Goal: Obtain resource: Download file/media

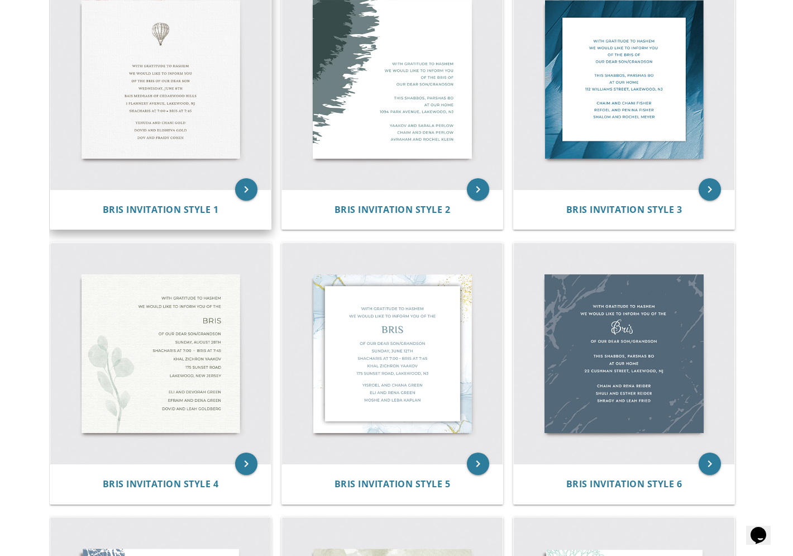
scroll to position [283, 0]
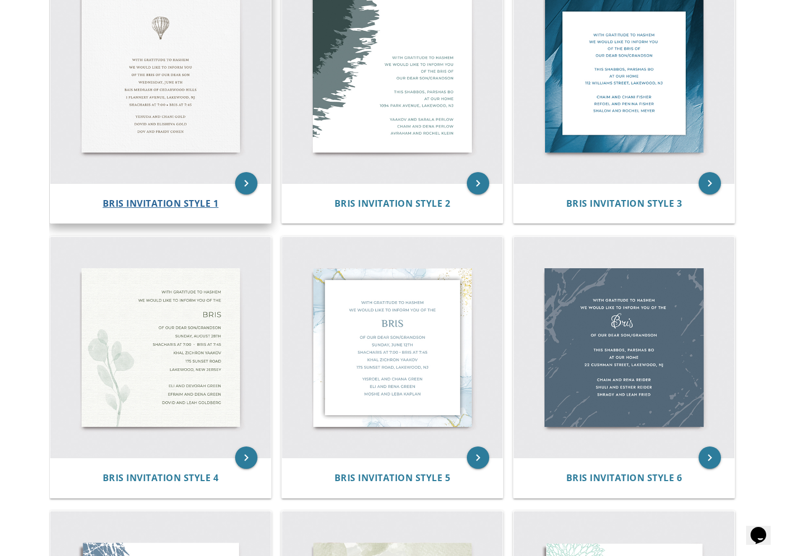
click at [176, 199] on span "Bris Invitation Style 1" at bounding box center [161, 203] width 116 height 12
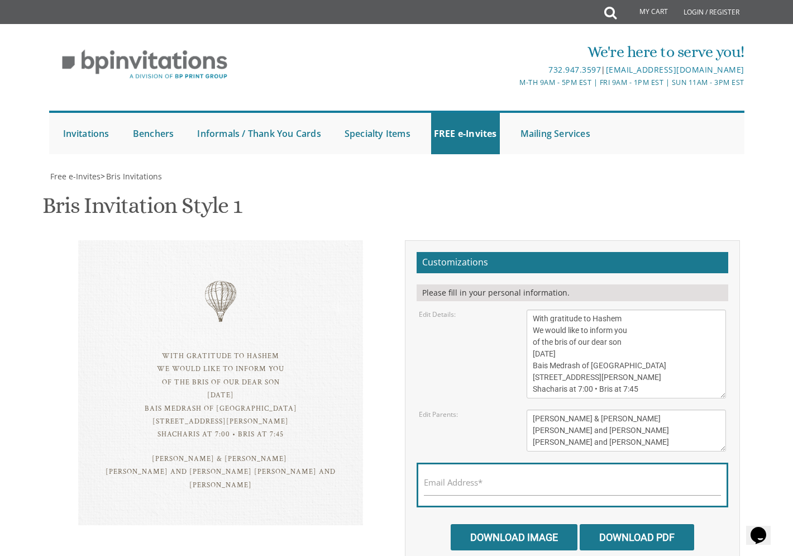
scroll to position [46, 0]
click at [624, 309] on textarea "With gratitude to Hashem We would like to inform you of the bris of our dear so…" at bounding box center [626, 353] width 199 height 89
drag, startPoint x: 610, startPoint y: 308, endPoint x: 529, endPoint y: 307, distance: 81.0
click at [529, 309] on textarea "With gratitude to Hashem We would like to inform you of the bris of our dear so…" at bounding box center [626, 353] width 199 height 89
drag, startPoint x: 633, startPoint y: 319, endPoint x: 532, endPoint y: 319, distance: 101.1
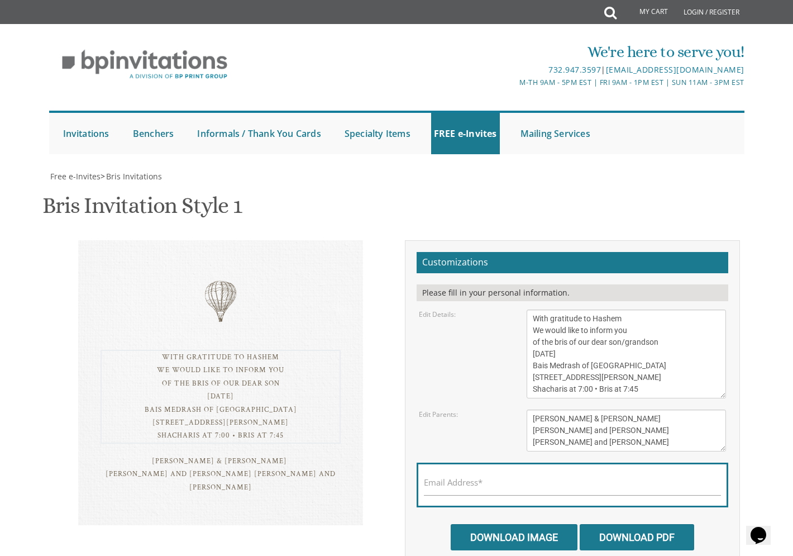
click at [532, 319] on textarea "With gratitude to Hashem We would like to inform you of the bris of our dear so…" at bounding box center [626, 353] width 199 height 89
drag, startPoint x: 597, startPoint y: 331, endPoint x: 532, endPoint y: 331, distance: 64.8
click at [532, 331] on textarea "With gratitude to Hashem We would like to inform you of the bris of our dear so…" at bounding box center [626, 353] width 199 height 89
click at [582, 342] on textarea "With gratitude to Hashem We would like to inform you of the bris of our dear so…" at bounding box center [626, 353] width 199 height 89
click at [618, 342] on textarea "With gratitude to Hashem We would like to inform you of the bris of our dear so…" at bounding box center [626, 353] width 199 height 89
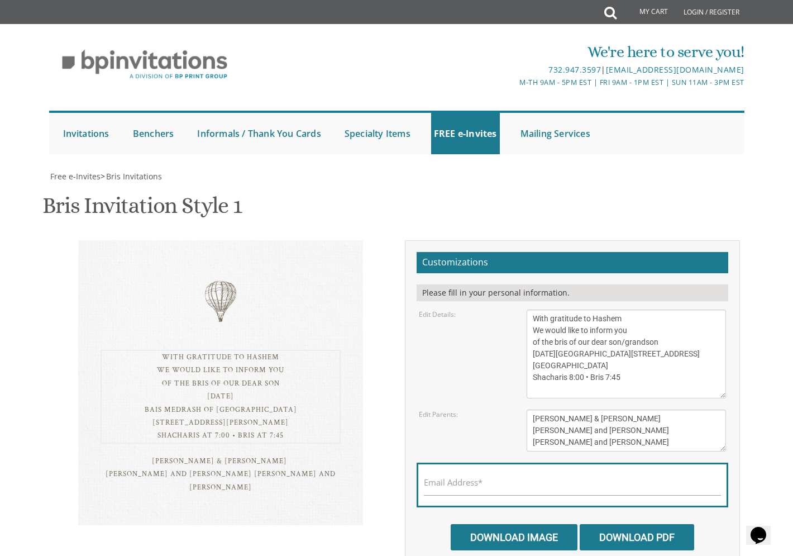
drag, startPoint x: 614, startPoint y: 341, endPoint x: 622, endPoint y: 340, distance: 7.8
click at [614, 341] on textarea "With gratitude to Hashem We would like to inform you of the bris of our dear so…" at bounding box center [626, 353] width 199 height 89
type textarea "With gratitude to Hashem We would like to inform you of the bris of our dear so…"
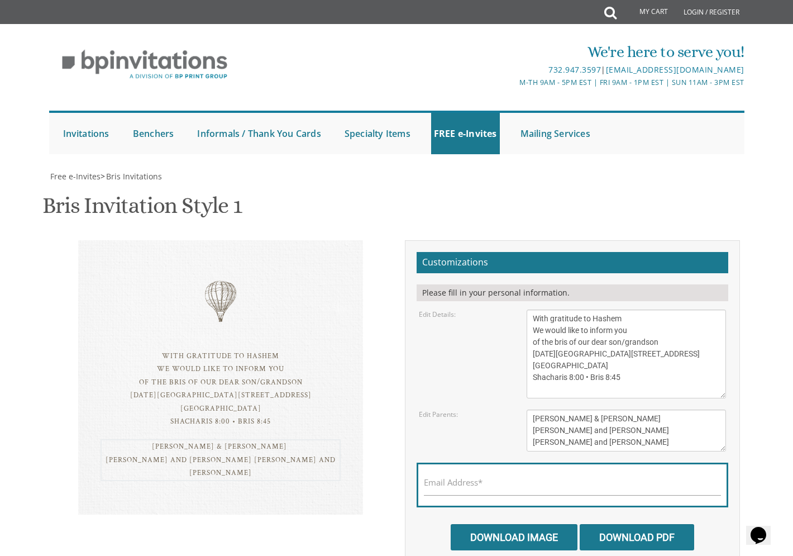
drag, startPoint x: 618, startPoint y: 372, endPoint x: 527, endPoint y: 371, distance: 91.0
click at [527, 409] on textarea "[PERSON_NAME] & [PERSON_NAME] [PERSON_NAME] and [PERSON_NAME] [PERSON_NAME] and…" at bounding box center [626, 430] width 199 height 42
drag, startPoint x: 638, startPoint y: 382, endPoint x: 537, endPoint y: 386, distance: 101.1
click at [537, 409] on textarea "[PERSON_NAME] & [PERSON_NAME] [PERSON_NAME] and [PERSON_NAME] [PERSON_NAME] and…" at bounding box center [626, 430] width 199 height 42
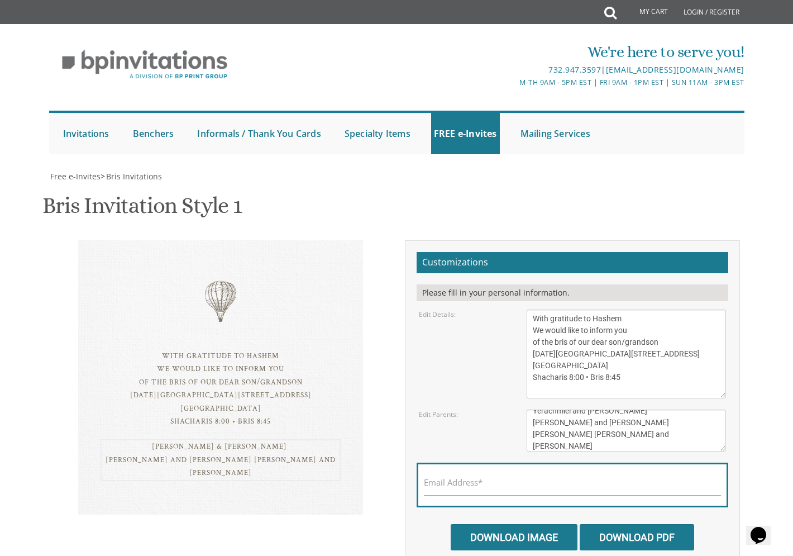
drag, startPoint x: 624, startPoint y: 400, endPoint x: 494, endPoint y: 403, distance: 130.1
click at [494, 409] on div "Edit Parents: [PERSON_NAME] & [PERSON_NAME] [PERSON_NAME] and [PERSON_NAME] [PE…" at bounding box center [572, 430] width 324 height 42
type textarea "Yerachmiel and [PERSON_NAME] [PERSON_NAME] and [PERSON_NAME] [PERSON_NAME]"
click at [552, 309] on textarea "With gratitude to Hashem We would like to inform you of the bris of our dear so…" at bounding box center [626, 353] width 199 height 89
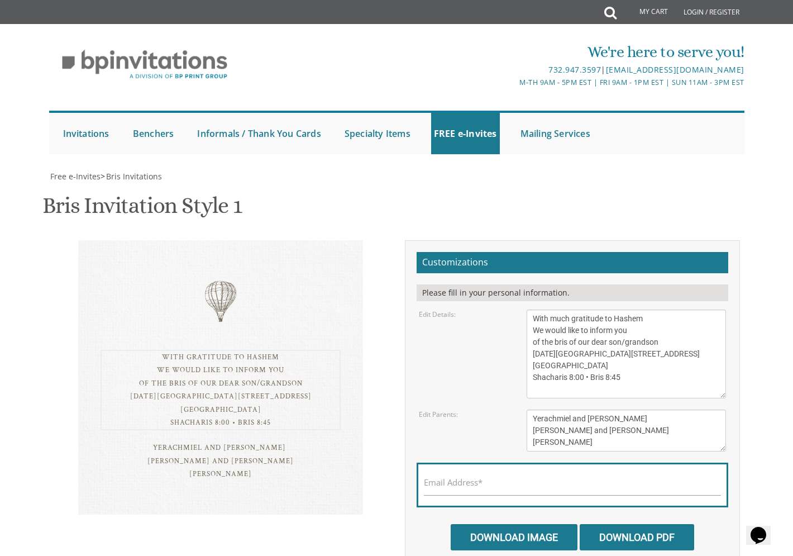
scroll to position [45, 0]
type textarea "With much gratitude to Hashem We would like to inform you of the bris of our de…"
click at [504, 481] on input "Email Address*" at bounding box center [572, 488] width 297 height 14
type input "[EMAIL_ADDRESS][DOMAIN_NAME]"
click at [598, 524] on input "Download PDF" at bounding box center [637, 537] width 114 height 26
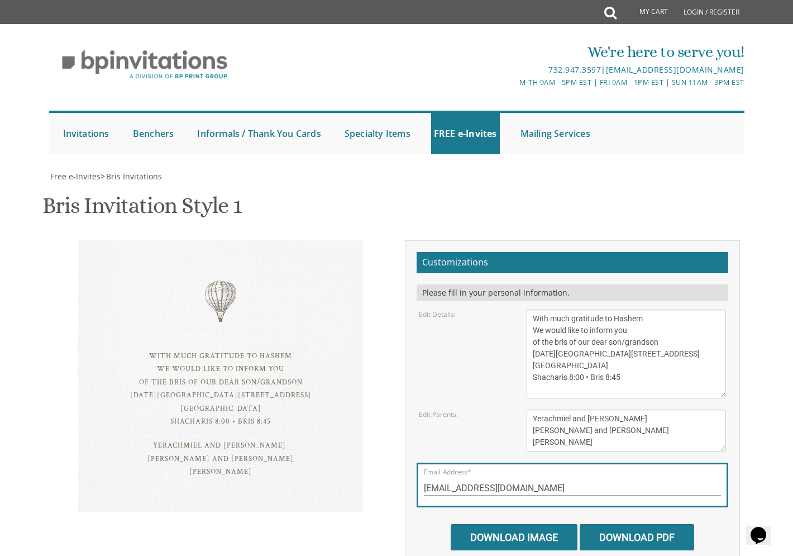
scroll to position [46, 0]
click at [510, 524] on input "Download Image" at bounding box center [514, 537] width 127 height 26
